Goal: Transaction & Acquisition: Purchase product/service

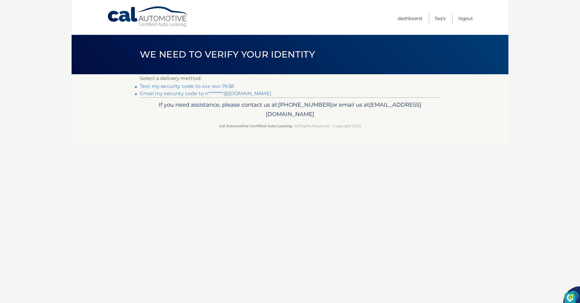
click at [167, 86] on link "Text my security code to xxx-xxx-7458" at bounding box center [187, 86] width 94 height 6
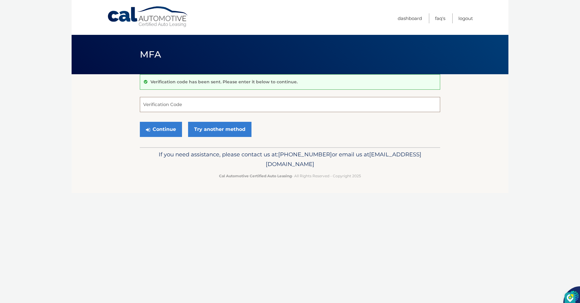
click at [154, 110] on input "Verification Code" at bounding box center [290, 104] width 300 height 15
type input "506042"
click at [160, 130] on button "Continue" at bounding box center [161, 129] width 42 height 15
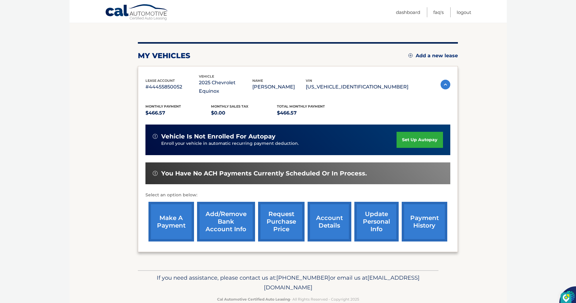
scroll to position [61, 0]
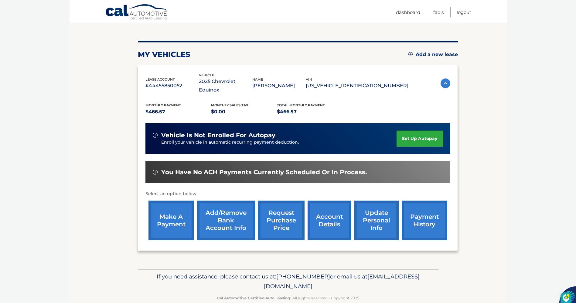
click at [166, 218] on link "make a payment" at bounding box center [171, 221] width 46 height 40
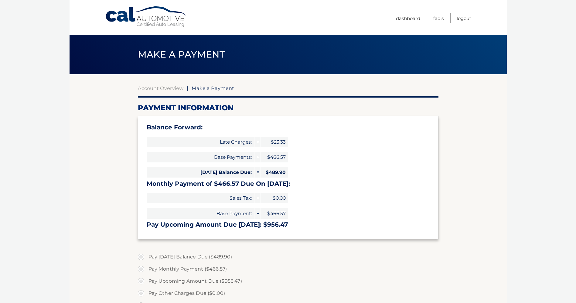
select select "NzYzMzA4ZjctZWI0ZS00MDliLWJhNzgtZjI2YzkyOTVmZGZm"
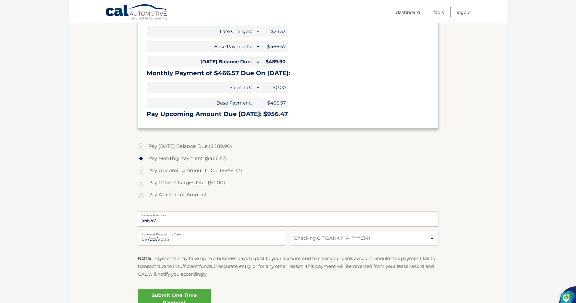
scroll to position [121, 0]
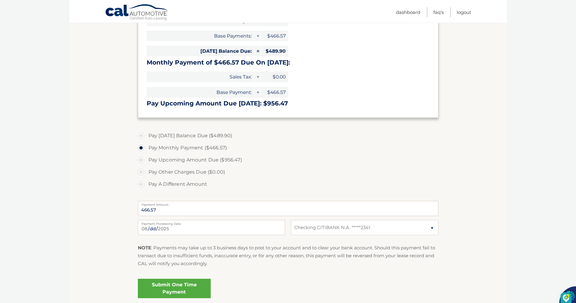
click at [201, 161] on label "Pay Upcoming Amount Due ($956.47)" at bounding box center [288, 160] width 300 height 12
click at [146, 161] on input "Pay Upcoming Amount Due ($956.47)" at bounding box center [143, 159] width 6 height 10
radio input "true"
type input "956.47"
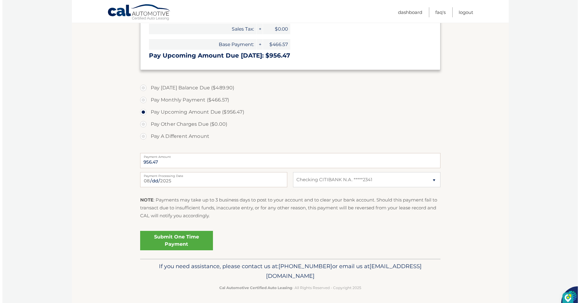
scroll to position [171, 0]
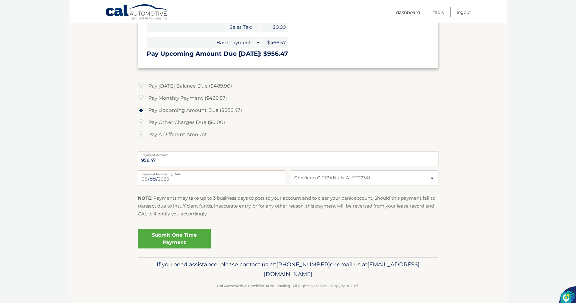
click at [182, 240] on link "Submit One Time Payment" at bounding box center [174, 238] width 73 height 19
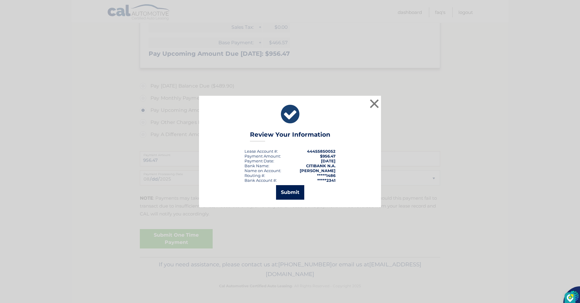
click at [293, 190] on button "Submit" at bounding box center [290, 192] width 28 height 15
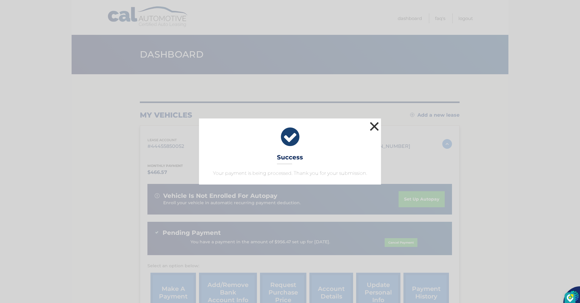
click at [374, 125] on button "×" at bounding box center [374, 126] width 12 height 12
